Goal: Find specific page/section: Find specific page/section

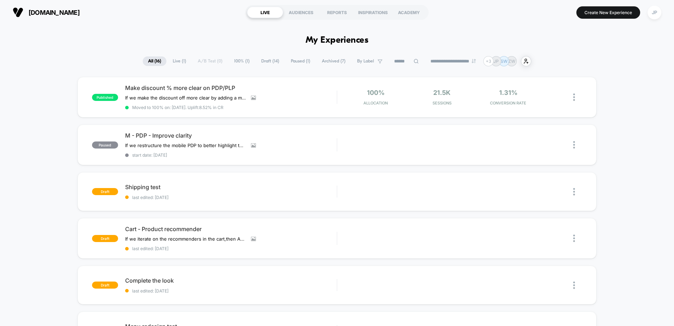
click at [180, 63] on span "Live ( 1 )" at bounding box center [179, 61] width 24 height 10
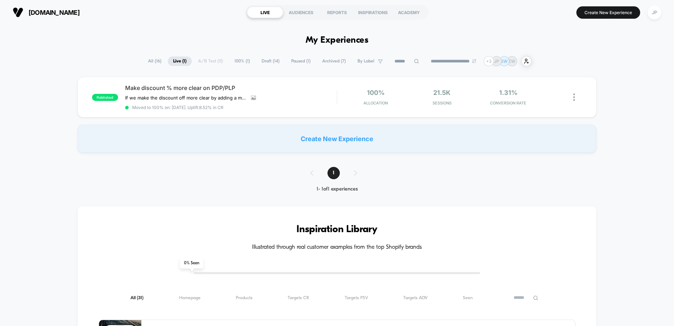
click at [151, 61] on span "All ( 16 )" at bounding box center [155, 61] width 24 height 10
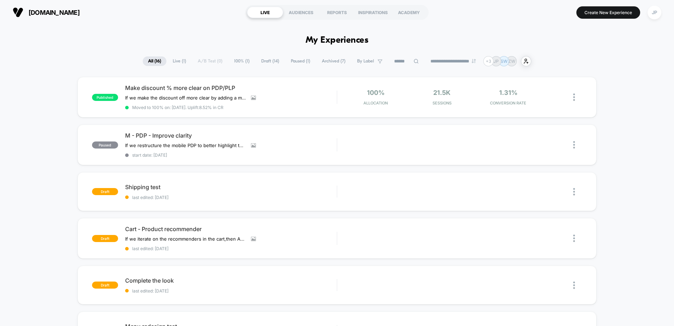
click at [232, 61] on span "100% ( 1 )" at bounding box center [242, 61] width 26 height 10
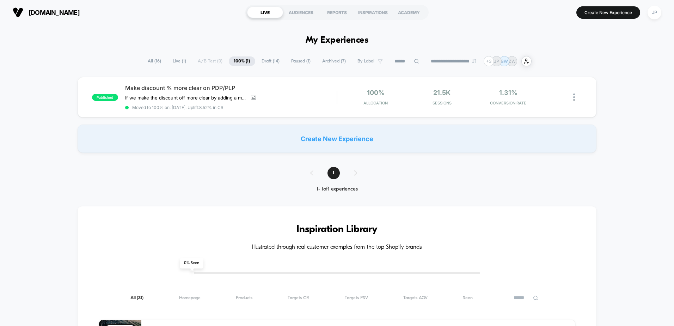
click at [331, 60] on span "Archived ( 7 )" at bounding box center [334, 61] width 34 height 10
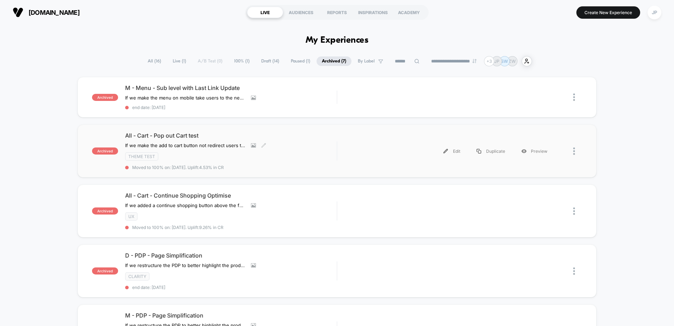
click at [307, 136] on span "All - Cart - Pop out Cart test" at bounding box center [231, 135] width 212 height 7
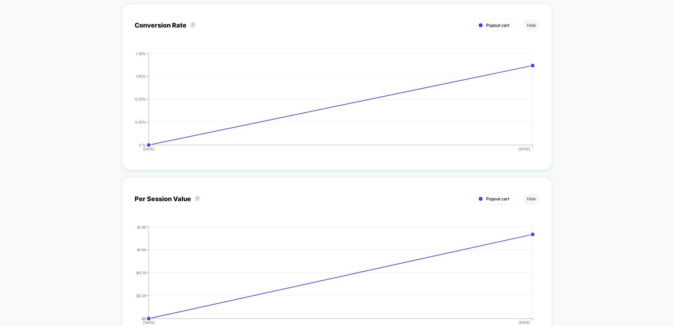
scroll to position [529, 0]
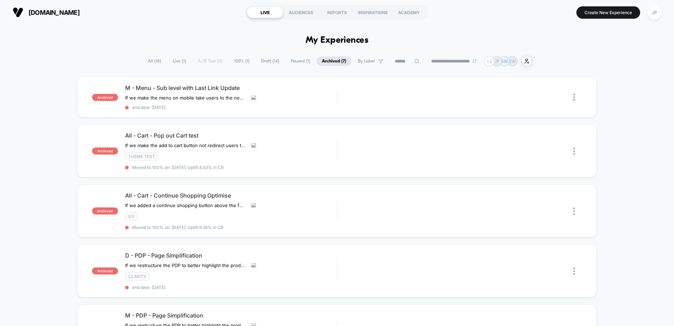
click at [296, 62] on span "Paused ( 1 )" at bounding box center [301, 61] width 30 height 10
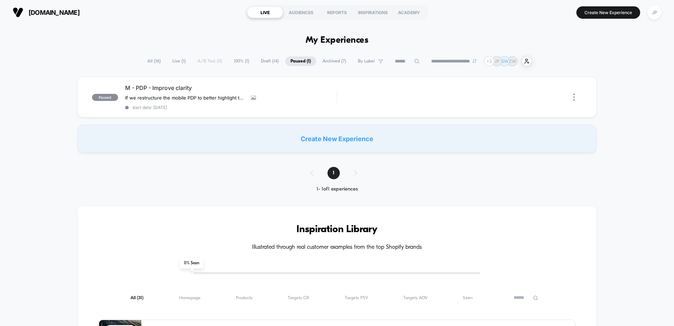
click at [261, 61] on span "Draft ( 14 )" at bounding box center [270, 61] width 29 height 10
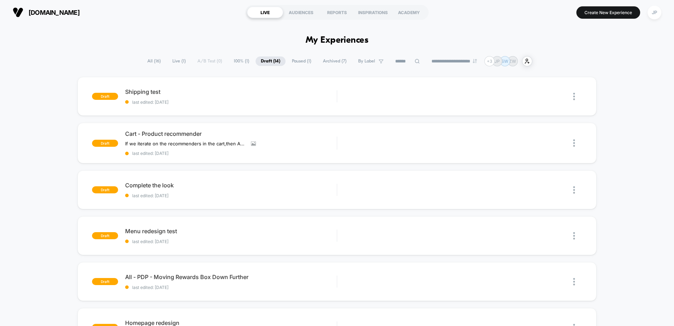
click at [325, 60] on span "Archived ( 7 )" at bounding box center [335, 61] width 34 height 10
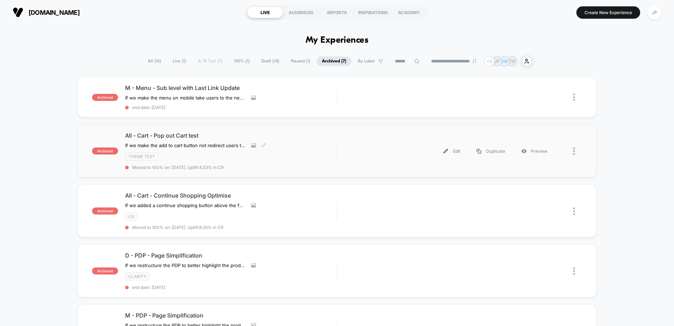
click at [312, 141] on div "All - Cart - Pop out Cart test If we make the add to cart button not redirect u…" at bounding box center [231, 151] width 212 height 38
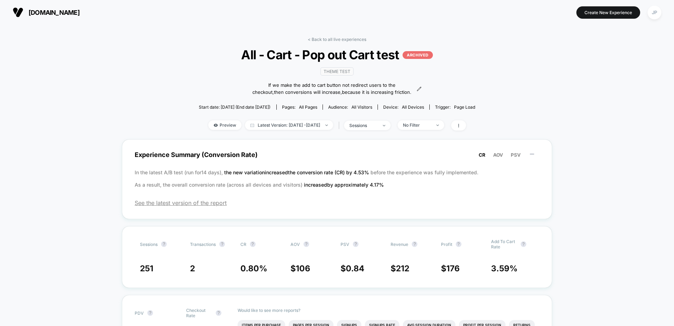
click at [219, 108] on span "Start date: [DATE] (End date [DATE])" at bounding box center [235, 106] width 72 height 5
click at [311, 38] on link "< Back to all live experiences" at bounding box center [337, 39] width 59 height 5
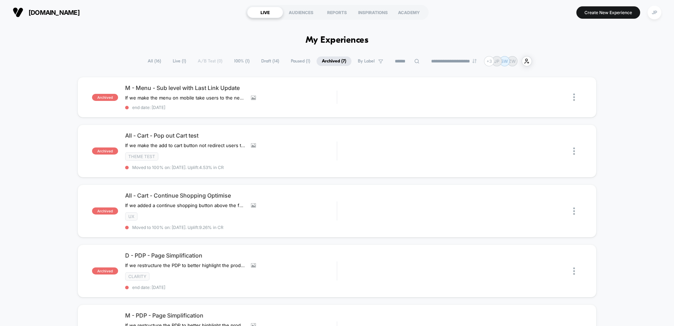
click at [150, 59] on span "All ( 16 )" at bounding box center [154, 61] width 24 height 10
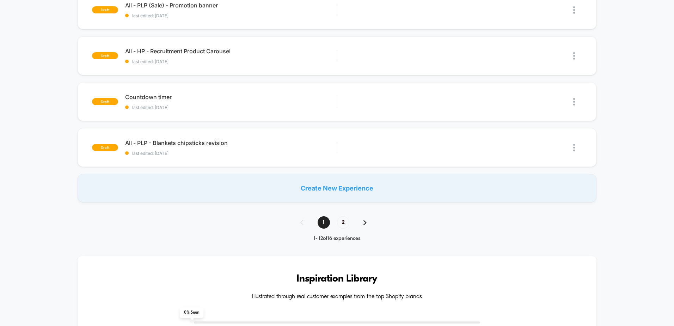
scroll to position [494, 0]
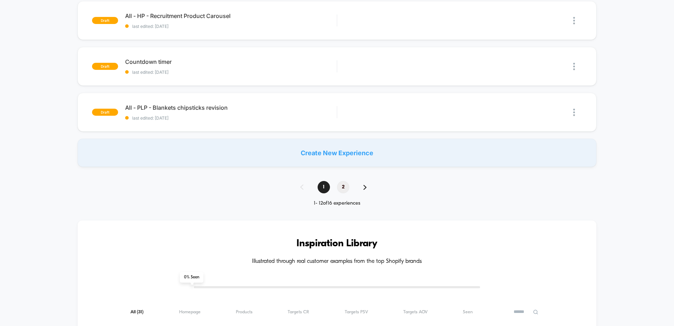
click at [341, 184] on span "2" at bounding box center [343, 187] width 12 height 12
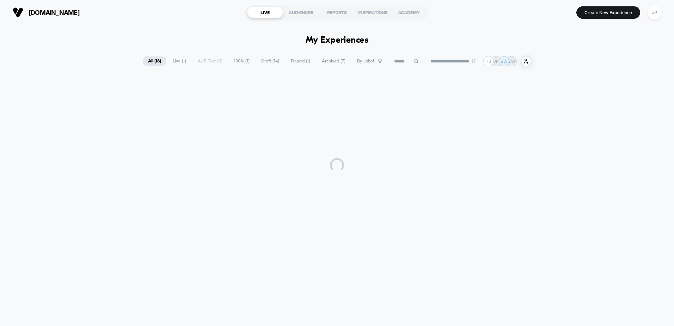
scroll to position [0, 0]
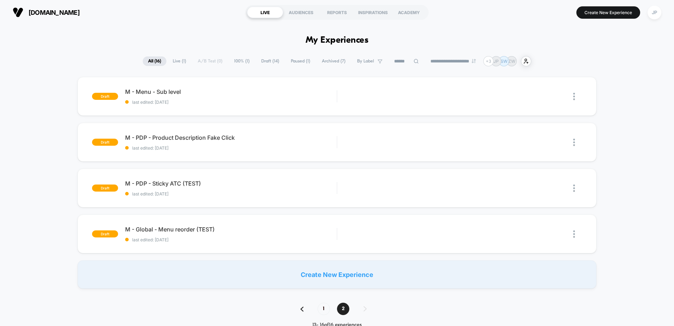
click at [235, 62] on span "100% ( 1 )" at bounding box center [242, 61] width 26 height 10
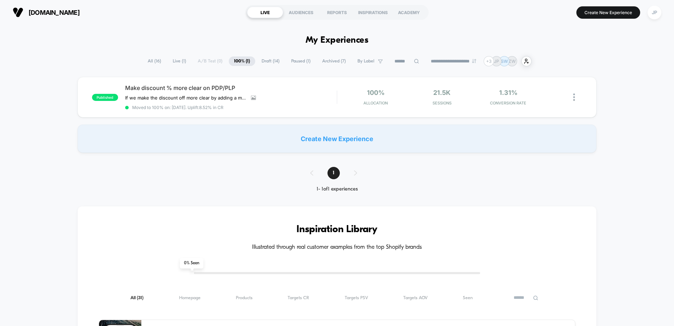
click at [298, 61] on span "Paused ( 1 )" at bounding box center [301, 61] width 30 height 10
click at [446, 60] on select "**********" at bounding box center [454, 61] width 57 height 5
click at [325, 60] on span "Archived ( 7 )" at bounding box center [334, 61] width 34 height 10
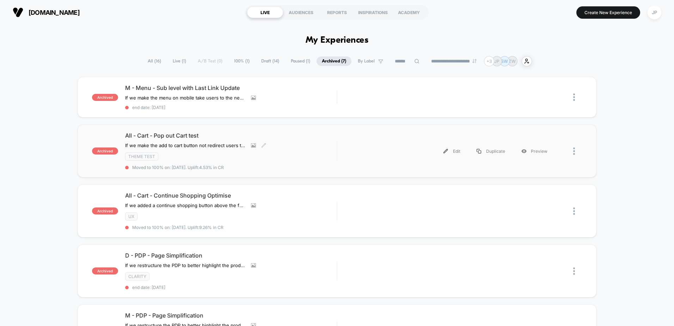
click at [179, 134] on span "All - Cart - Pop out Cart test" at bounding box center [231, 135] width 212 height 7
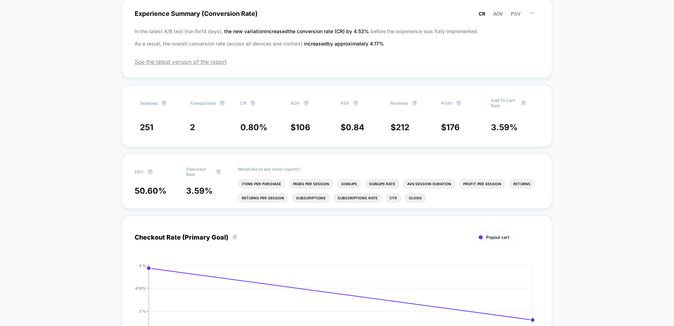
scroll to position [71, 0]
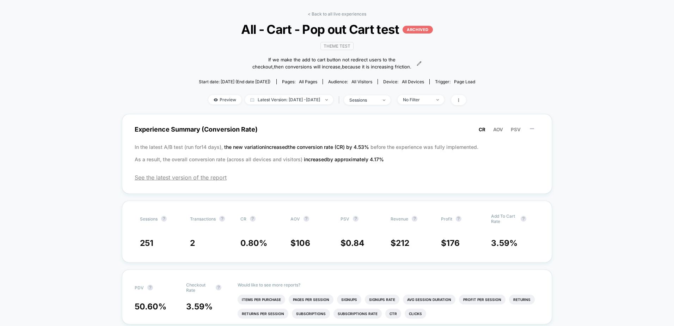
scroll to position [0, 0]
